Goal: Task Accomplishment & Management: Complete application form

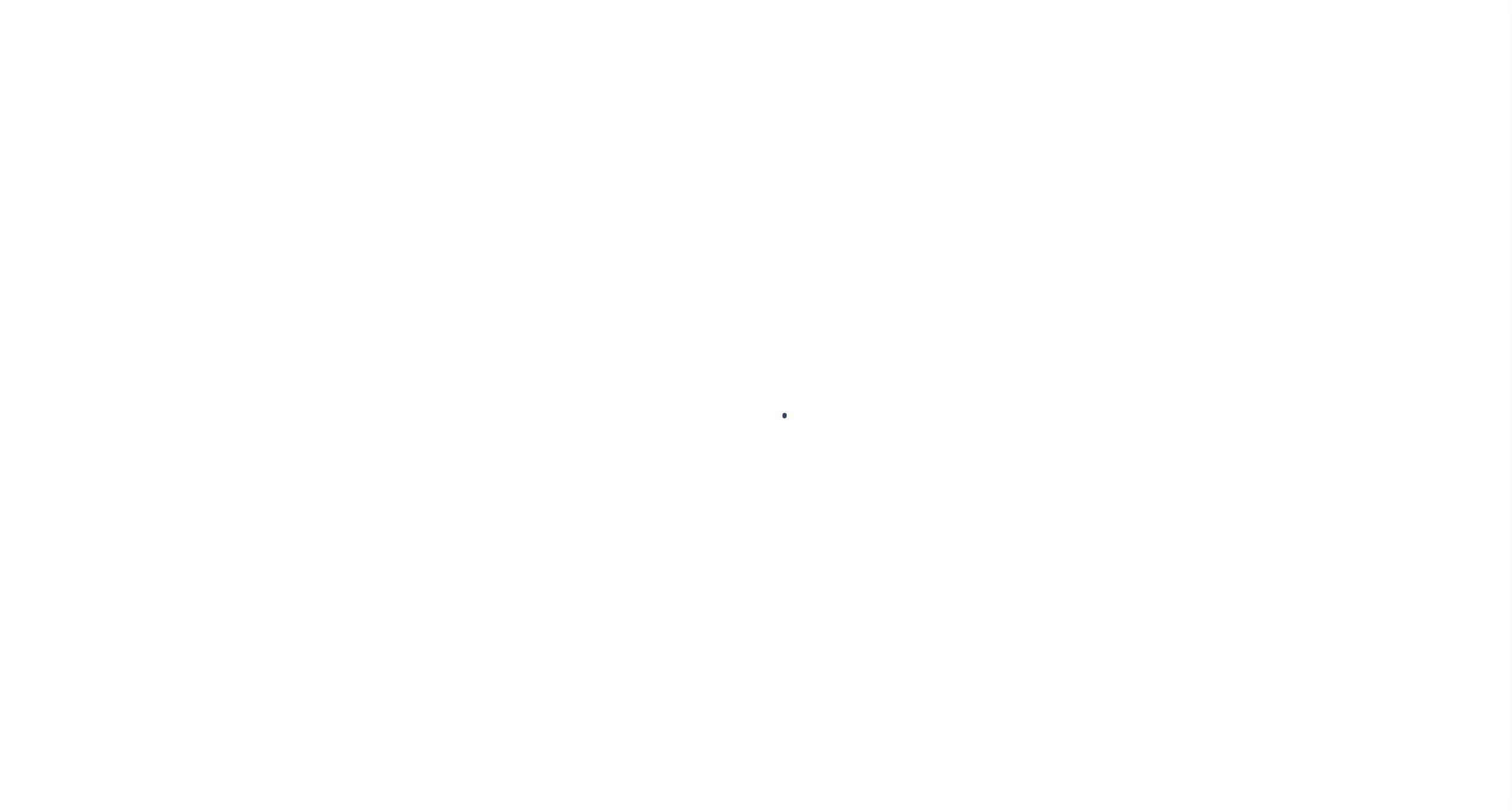
select select
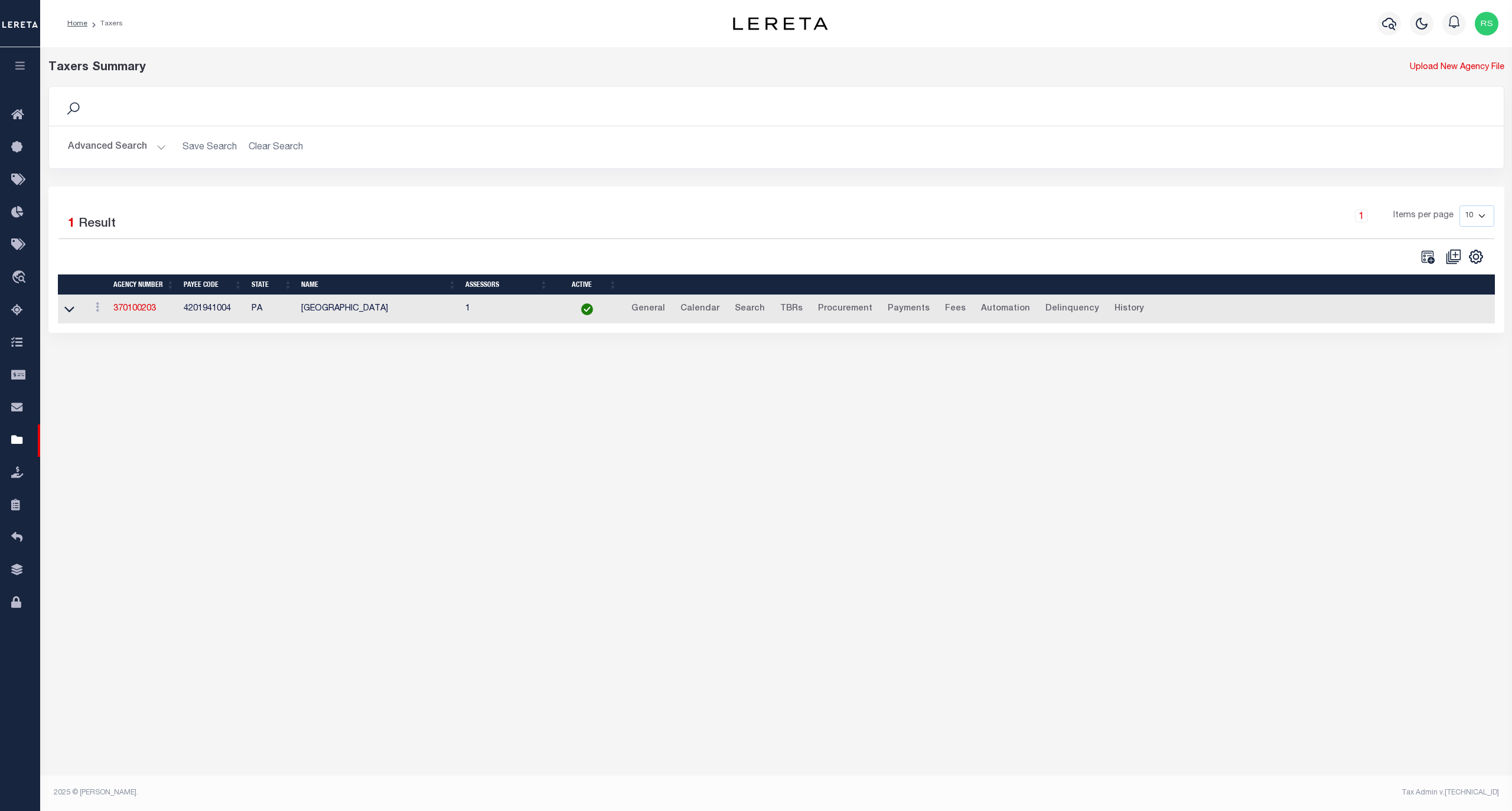
click at [105, 145] on button "Advanced Search" at bounding box center [117, 147] width 98 height 23
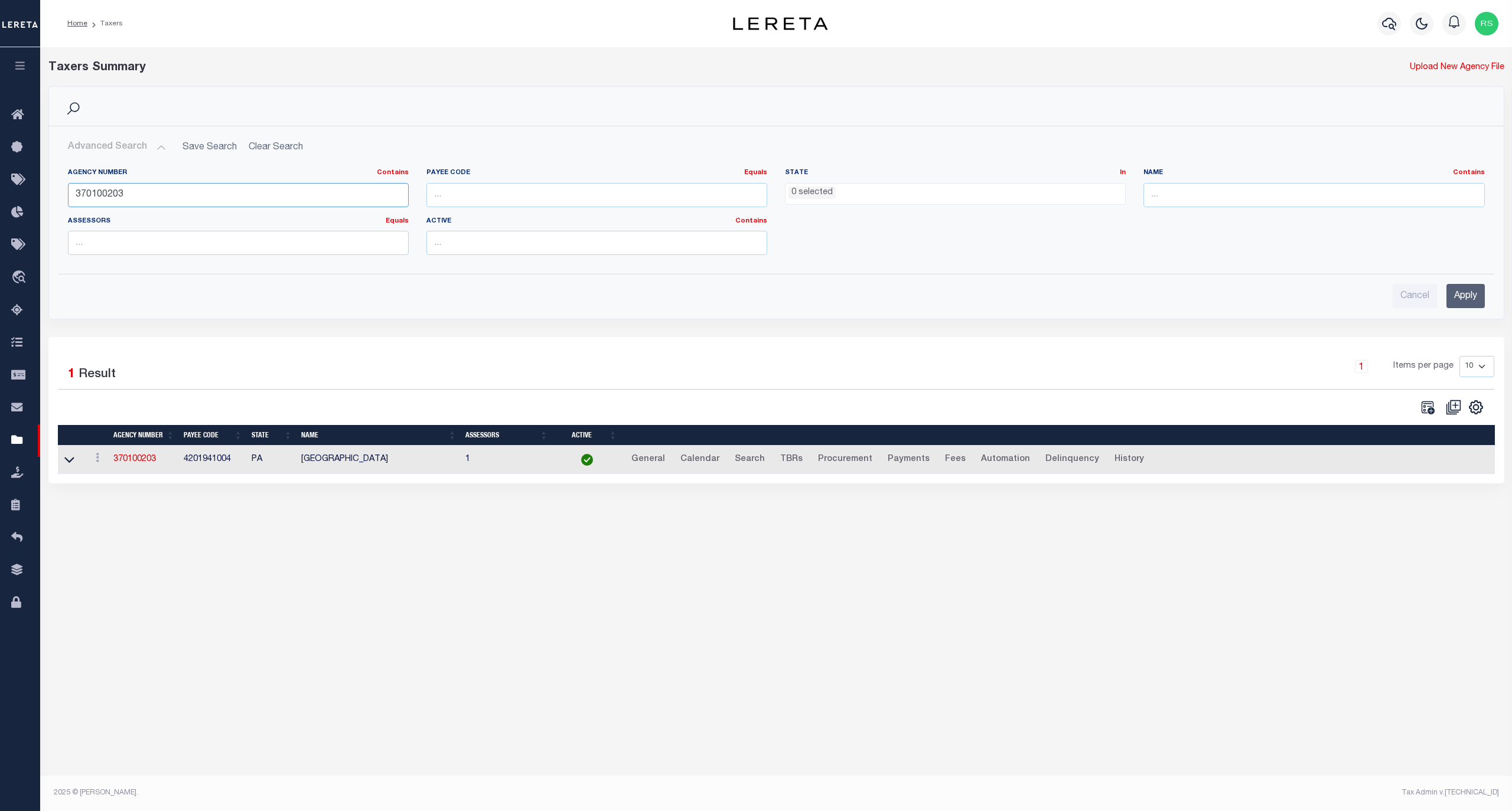
click at [123, 195] on input "370100203" at bounding box center [239, 195] width 341 height 25
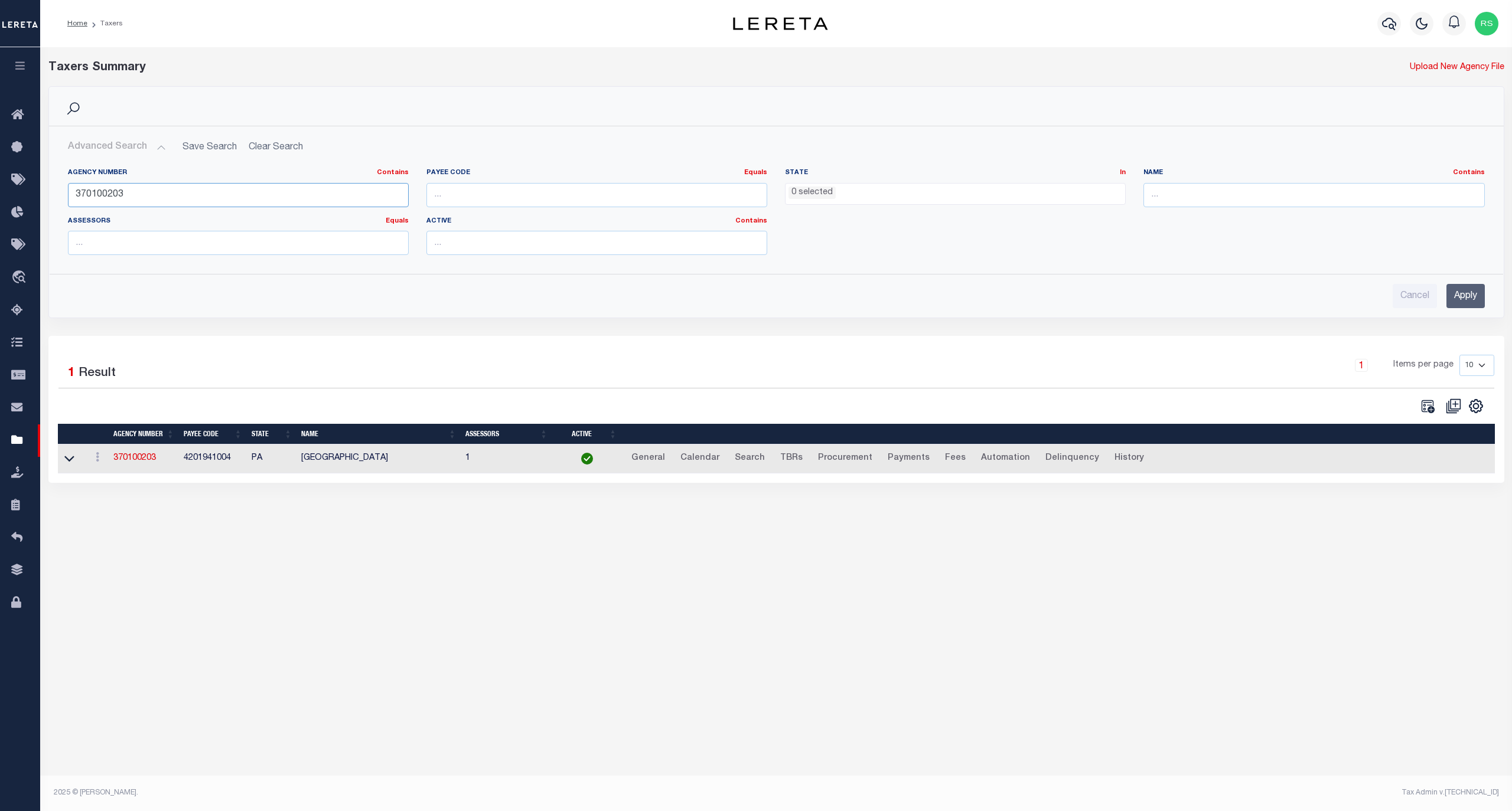
click at [123, 195] on input "370100203" at bounding box center [239, 195] width 341 height 25
type input "060070215"
click at [1467, 298] on input "Apply" at bounding box center [1465, 296] width 38 height 25
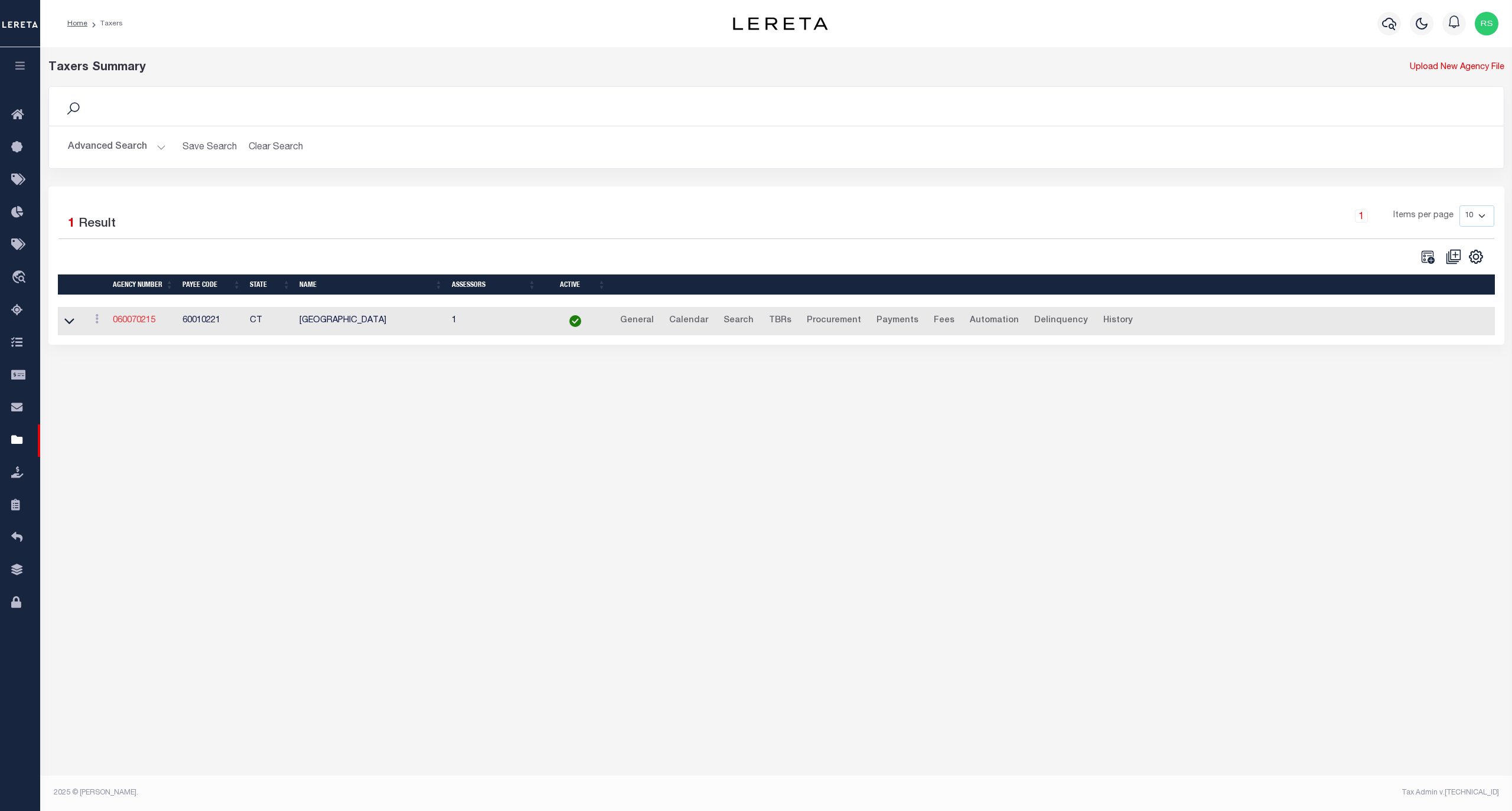
click at [132, 320] on link "060070215" at bounding box center [134, 321] width 42 height 8
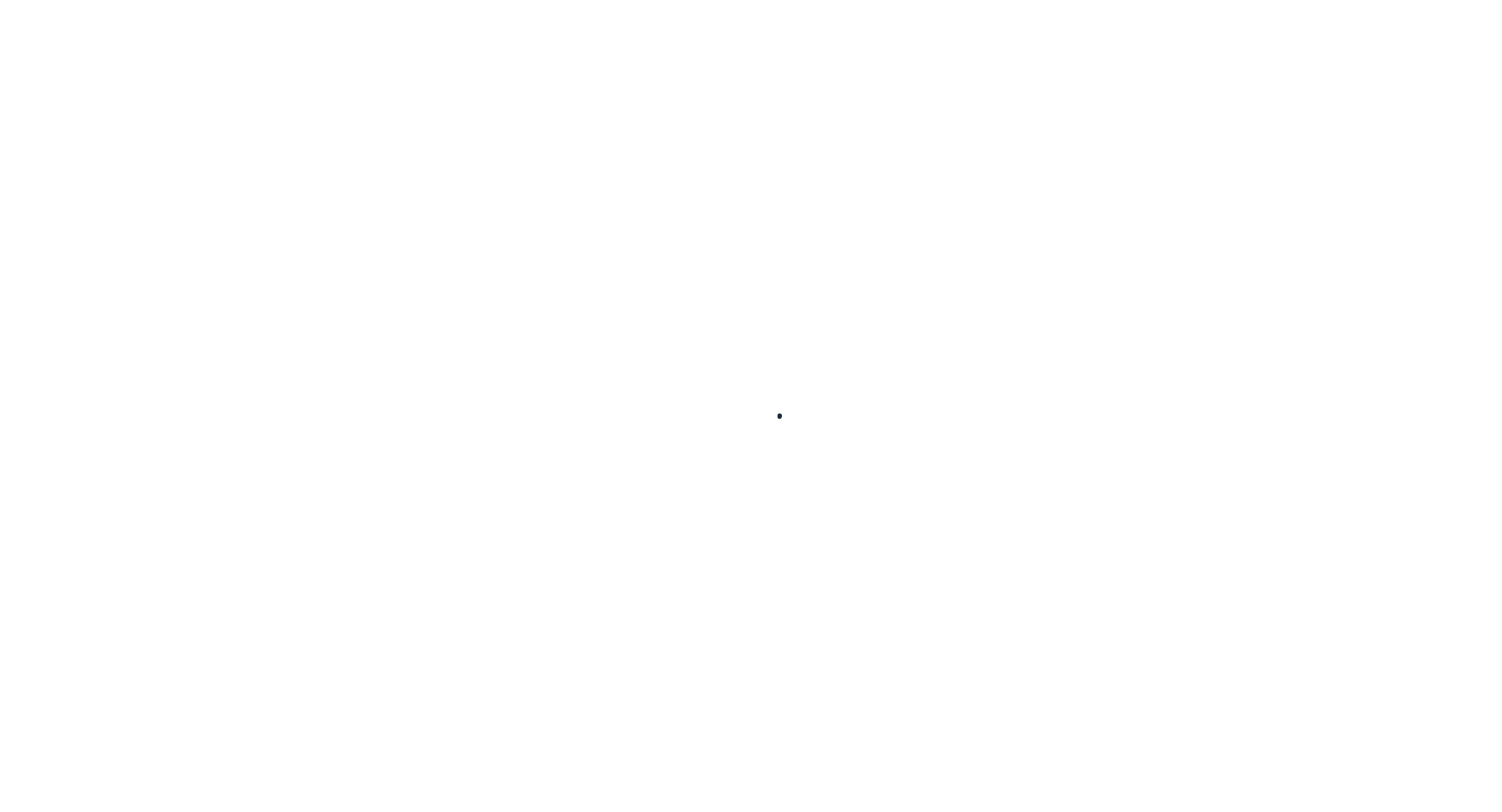
select select
select select "false"
select select "NEW"
select select
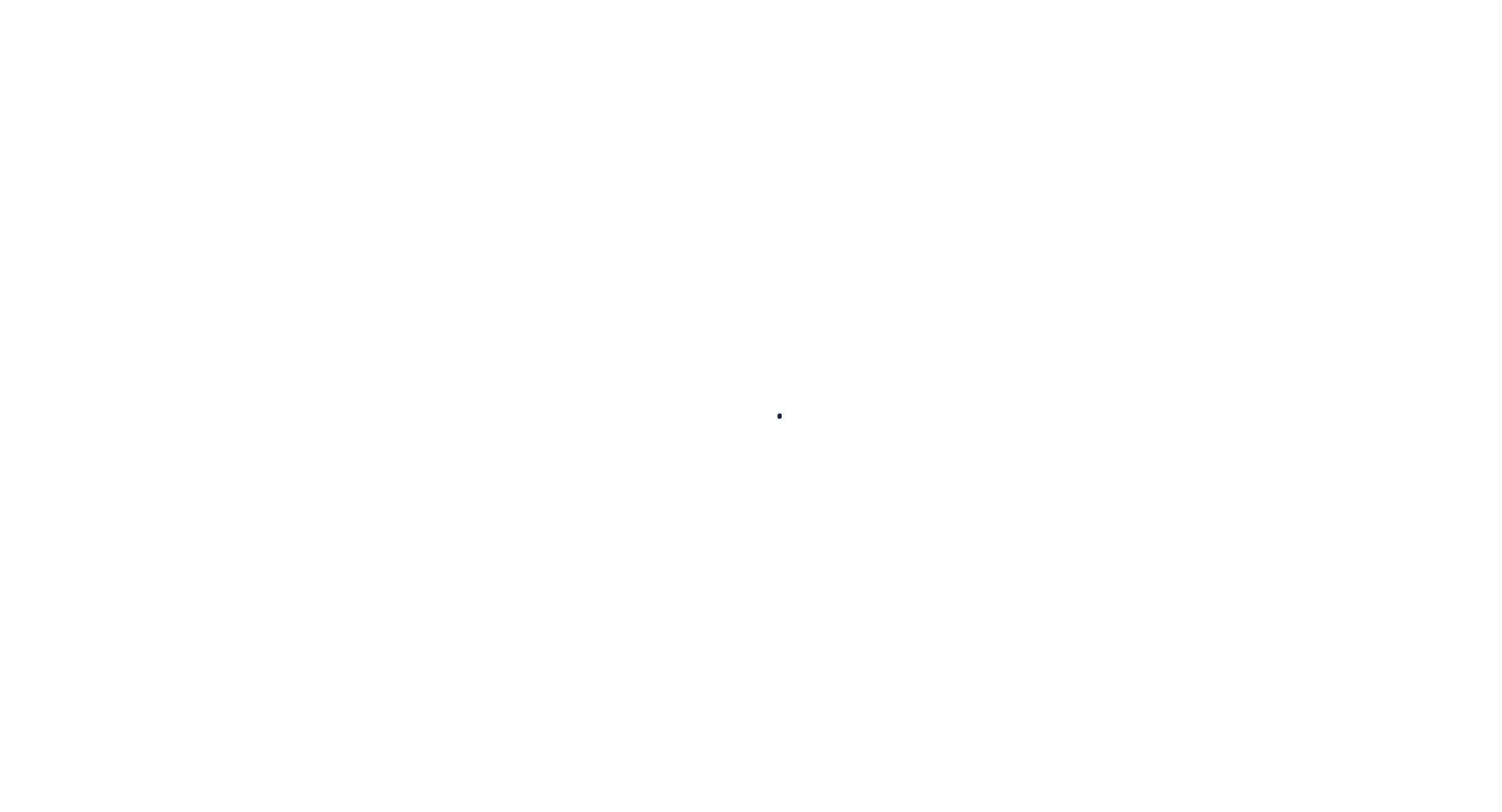
select select
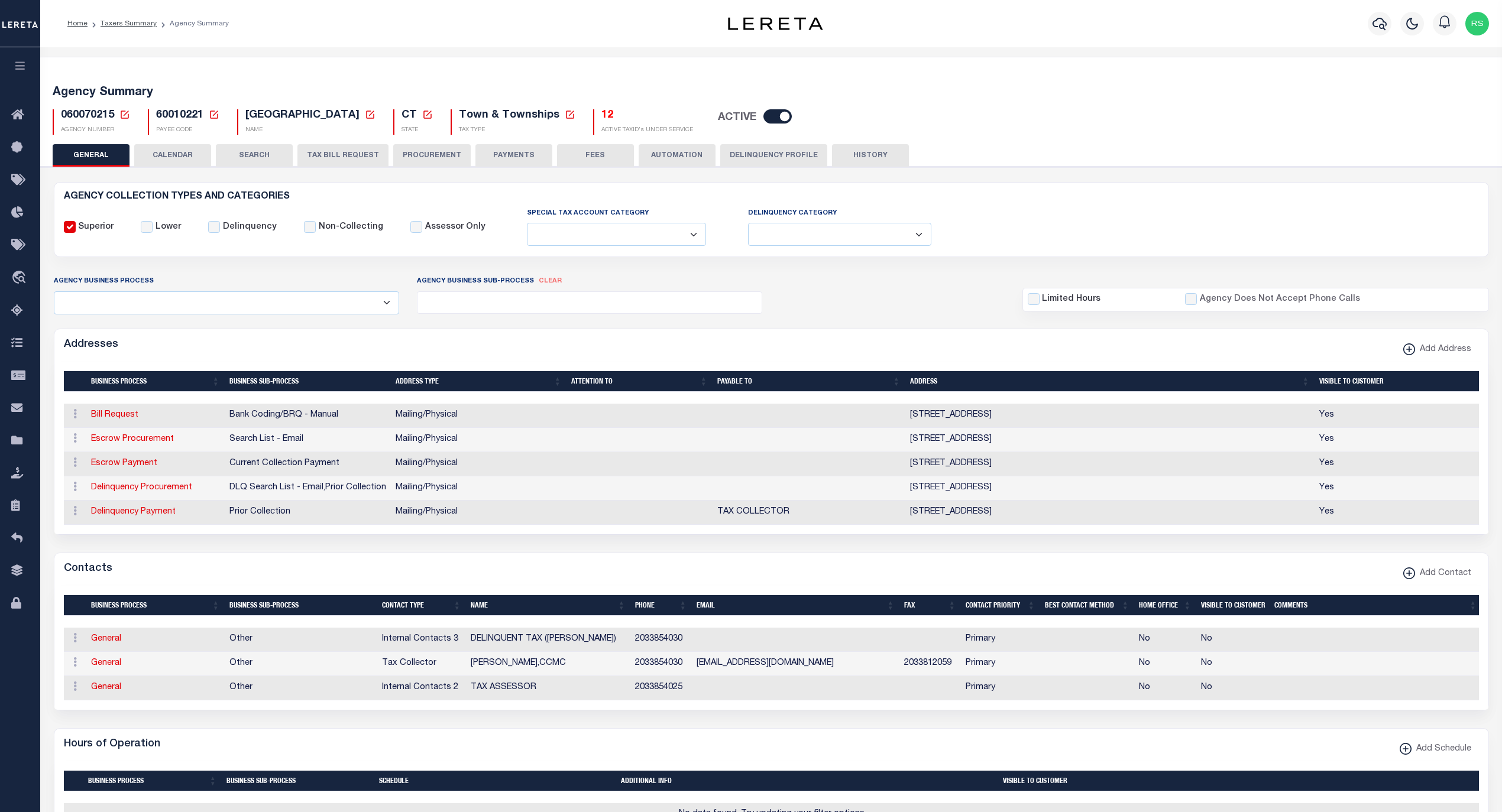
click at [673, 150] on button "AUTOMATION" at bounding box center [677, 156] width 77 height 23
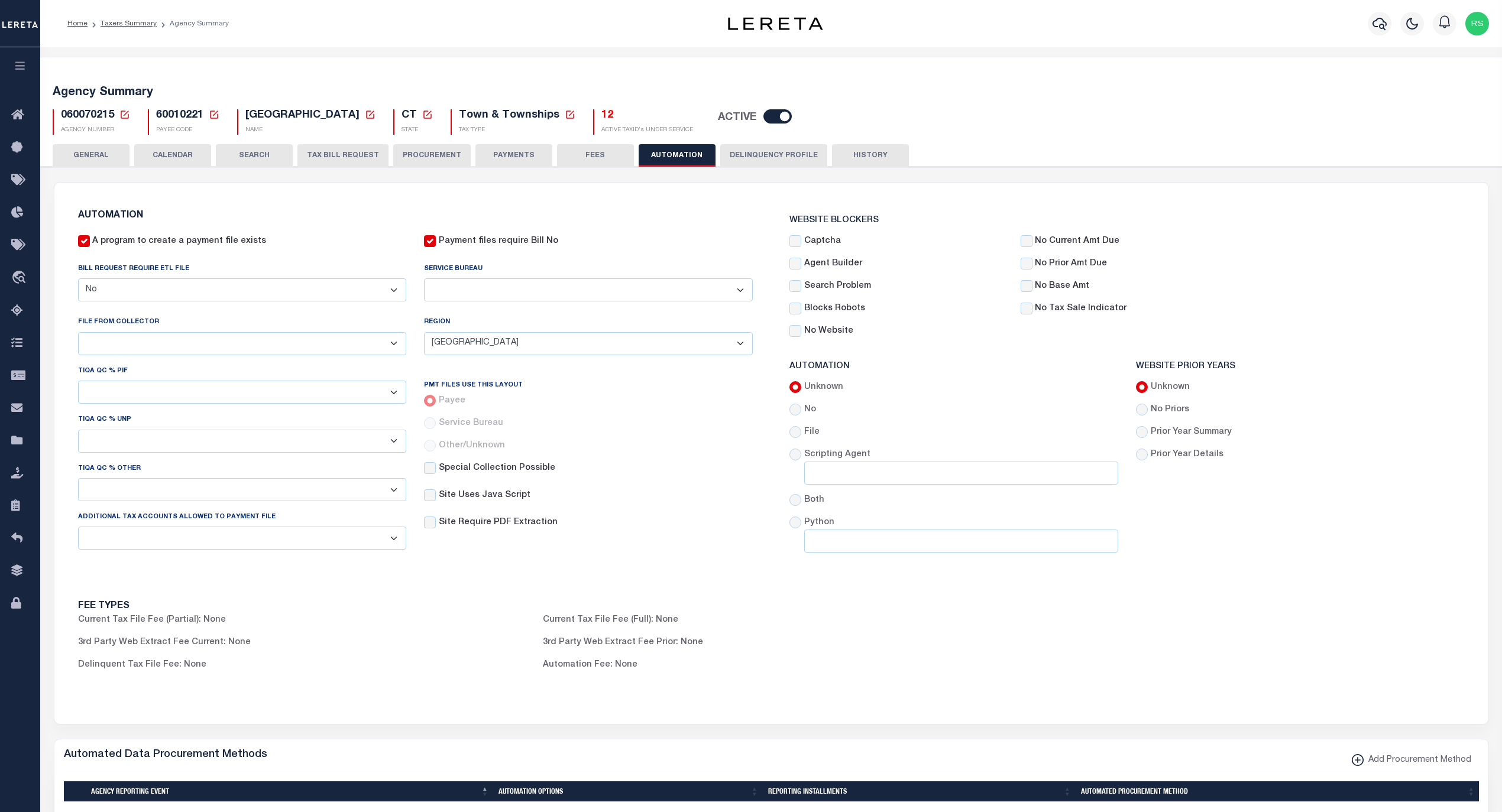
click at [262, 149] on button "SEARCH" at bounding box center [254, 156] width 77 height 23
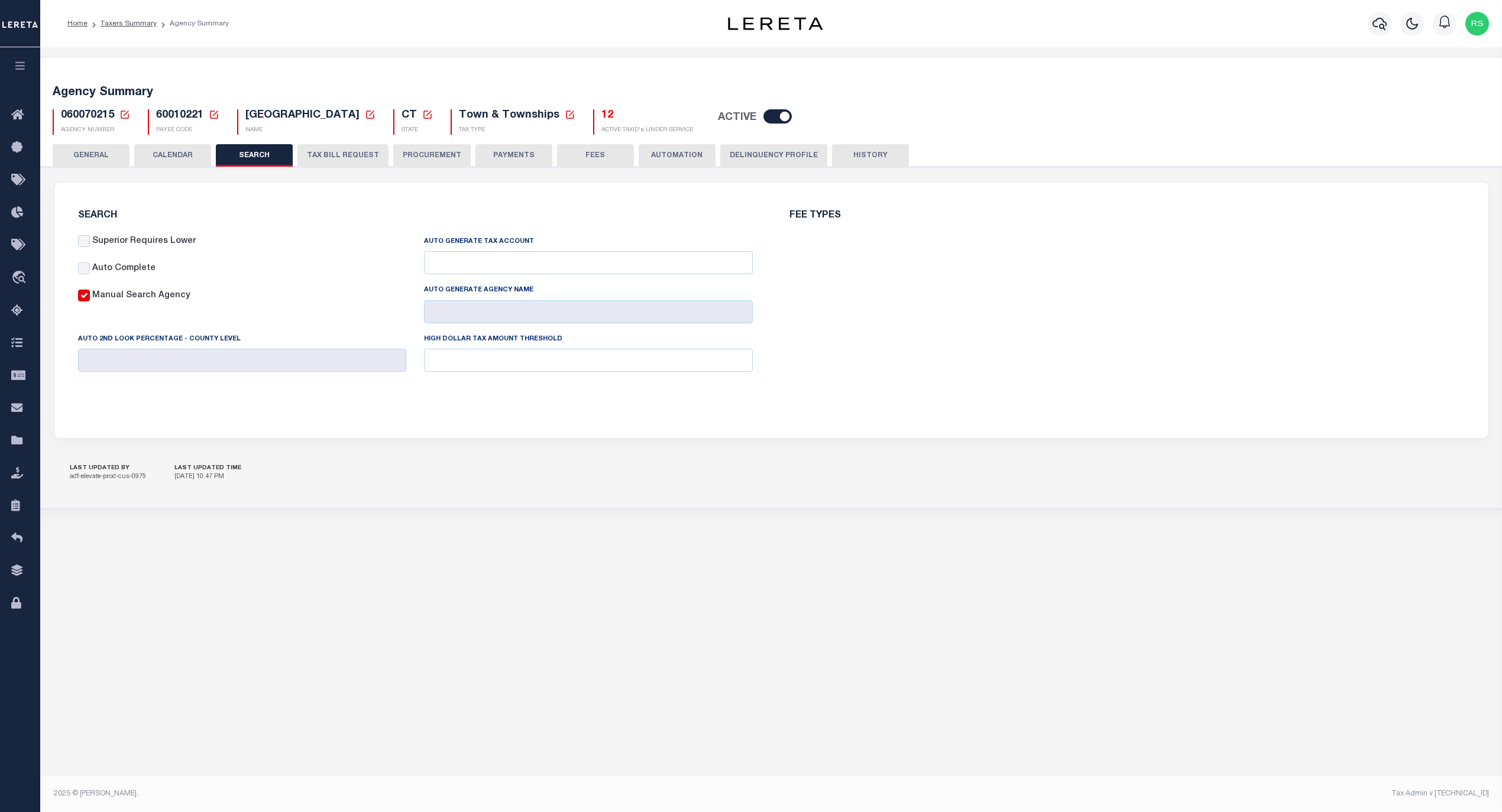
checkbox input "false"
type input "12000"
